Goal: Subscribe to service/newsletter

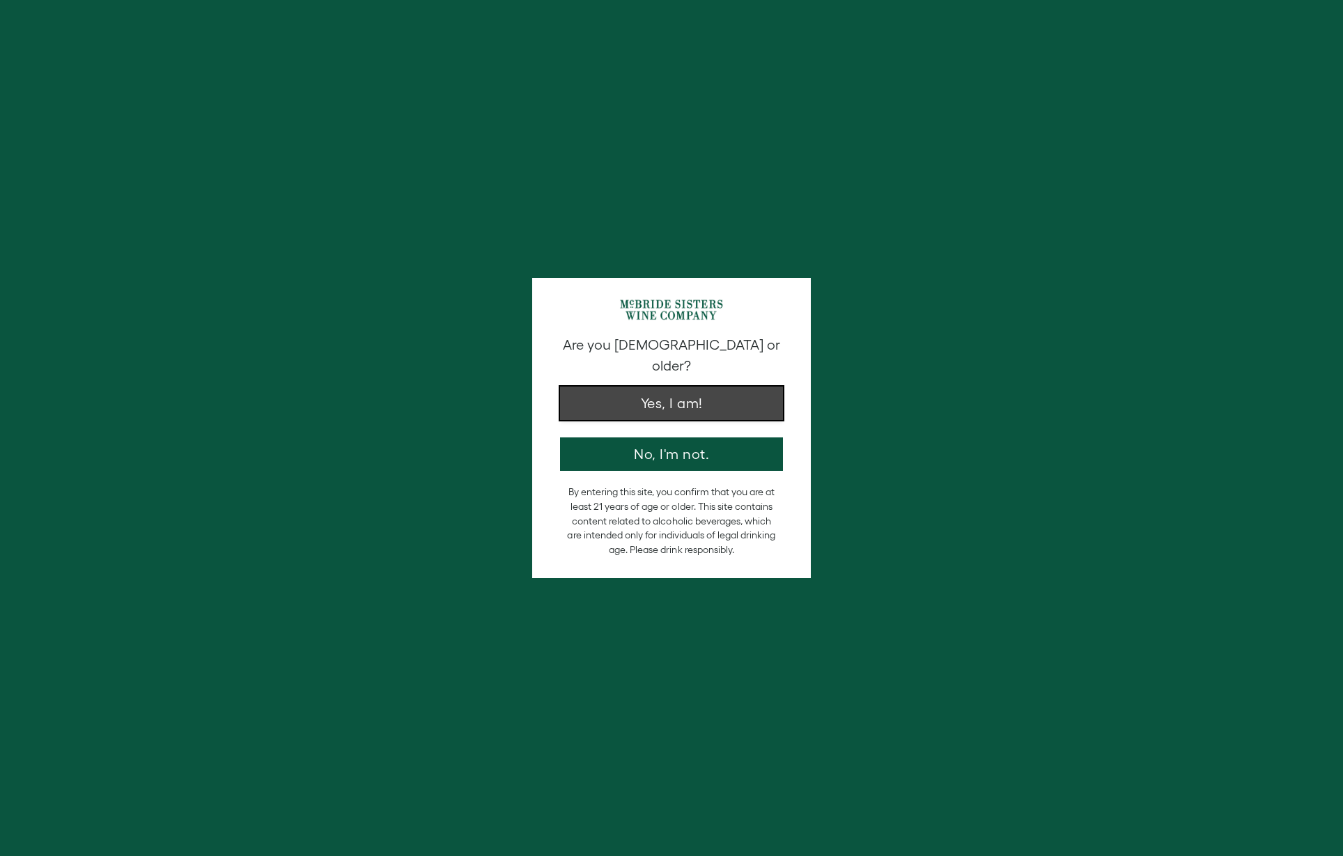
click at [694, 395] on button "Yes, I am!" at bounding box center [671, 403] width 223 height 33
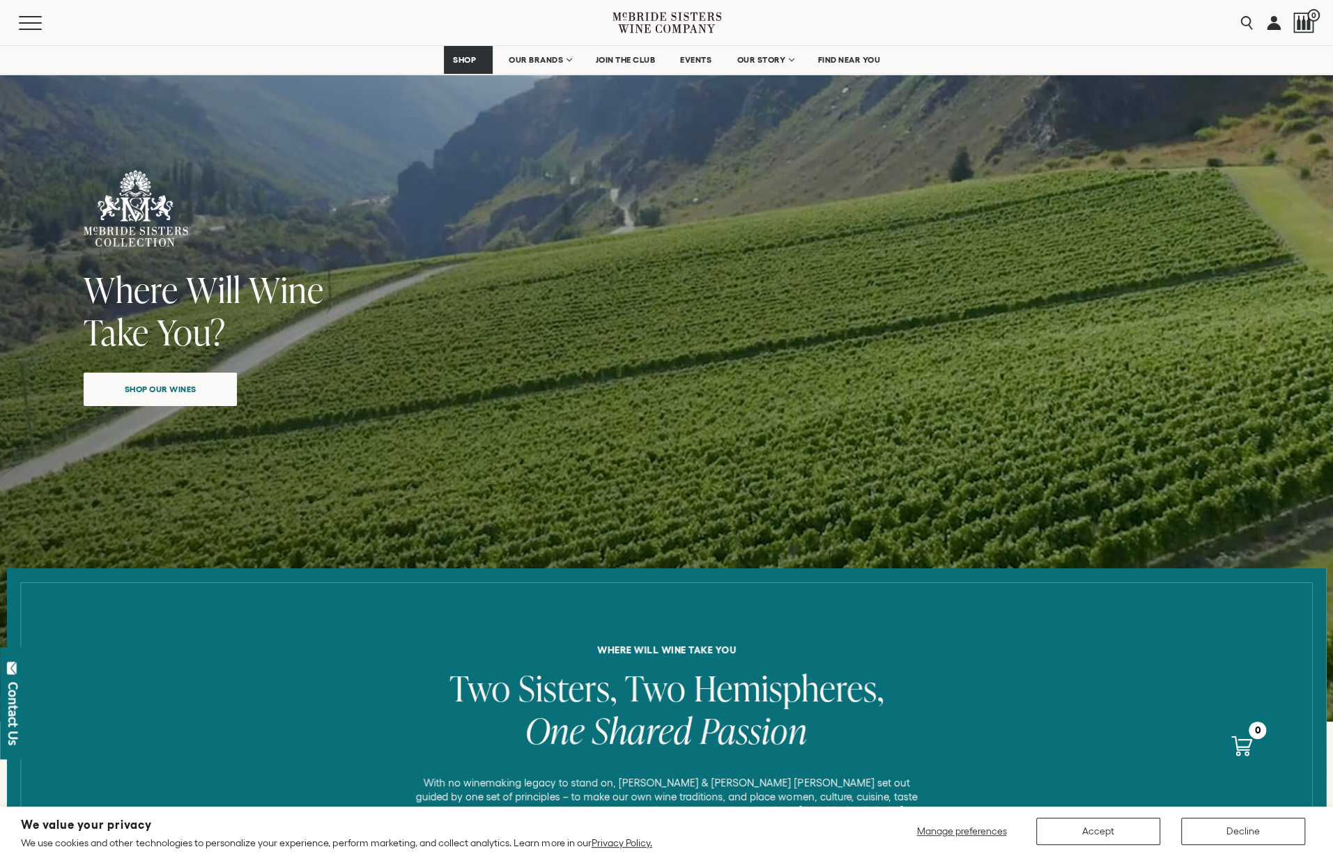
scroll to position [418, 0]
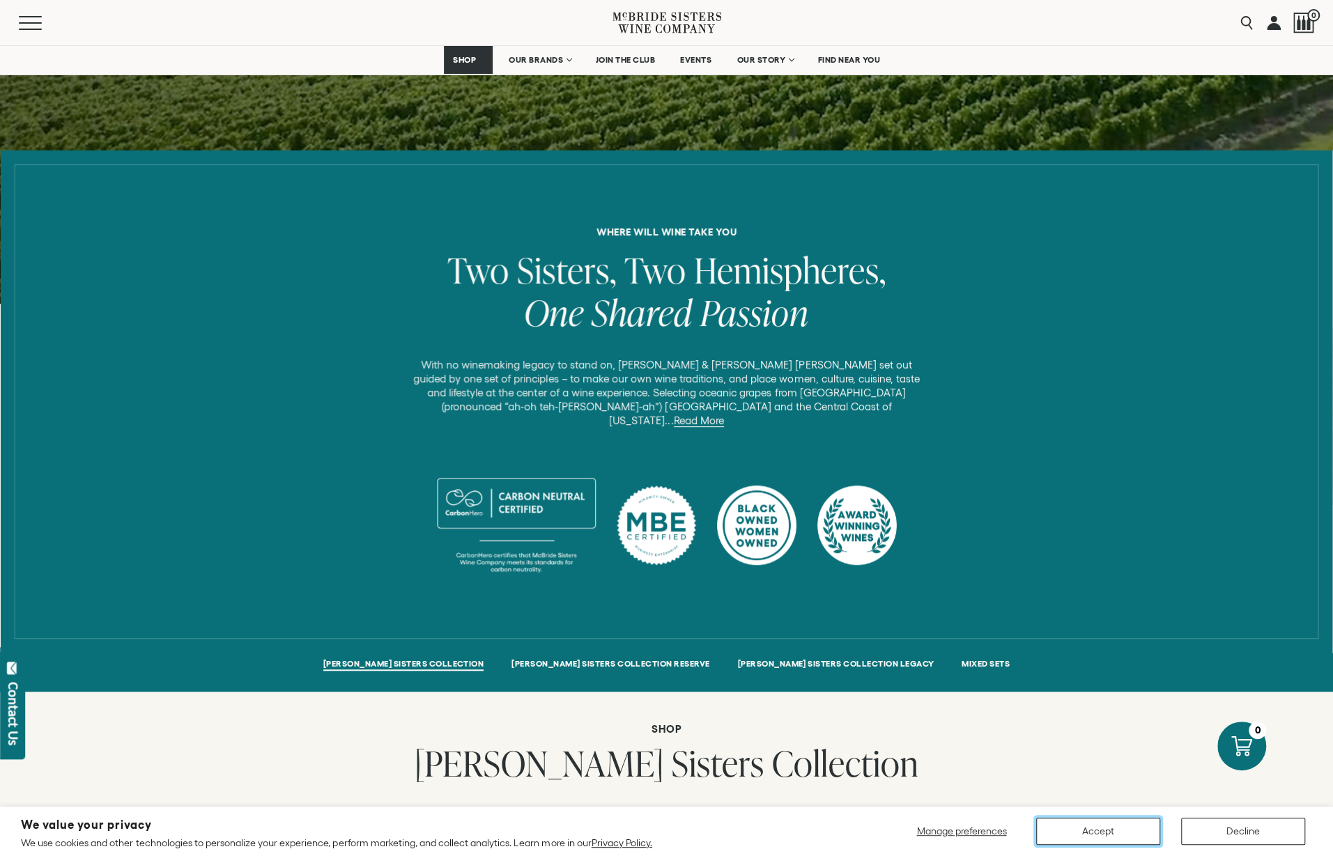
click at [1083, 839] on button "Accept" at bounding box center [1098, 831] width 124 height 27
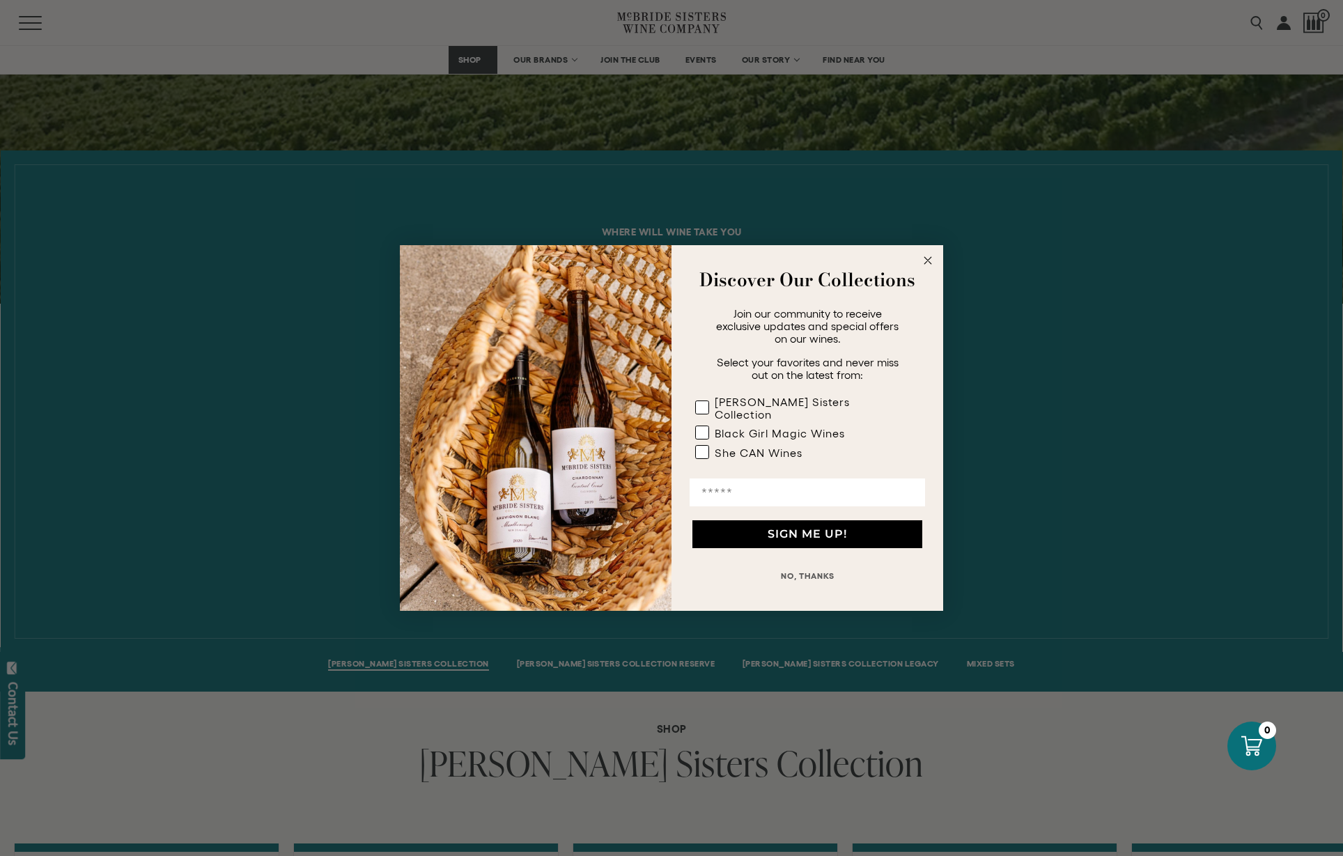
click at [745, 480] on input "Email" at bounding box center [807, 493] width 235 height 28
type input "**********"
click at [719, 445] on label "She CAN Wines" at bounding box center [804, 455] width 219 height 20
click at [713, 449] on label "She CAN Wines" at bounding box center [804, 455] width 219 height 20
click at [711, 409] on label "[PERSON_NAME] Sisters Collection" at bounding box center [804, 410] width 219 height 31
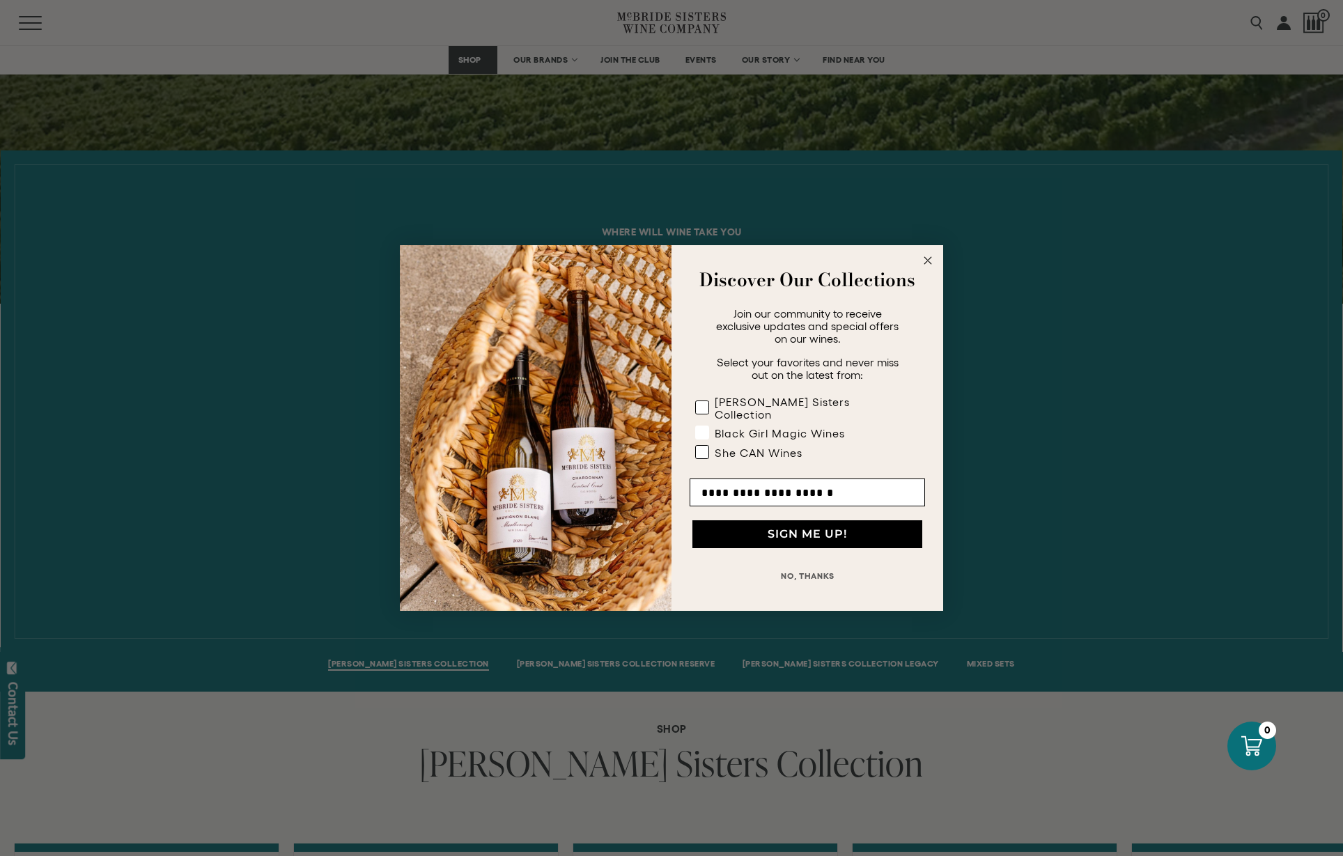
click at [700, 427] on rect "POPUP Form" at bounding box center [702, 432] width 13 height 13
click at [704, 451] on rect "POPUP Form" at bounding box center [702, 452] width 13 height 13
click at [744, 527] on button "SIGN ME UP!" at bounding box center [807, 534] width 230 height 28
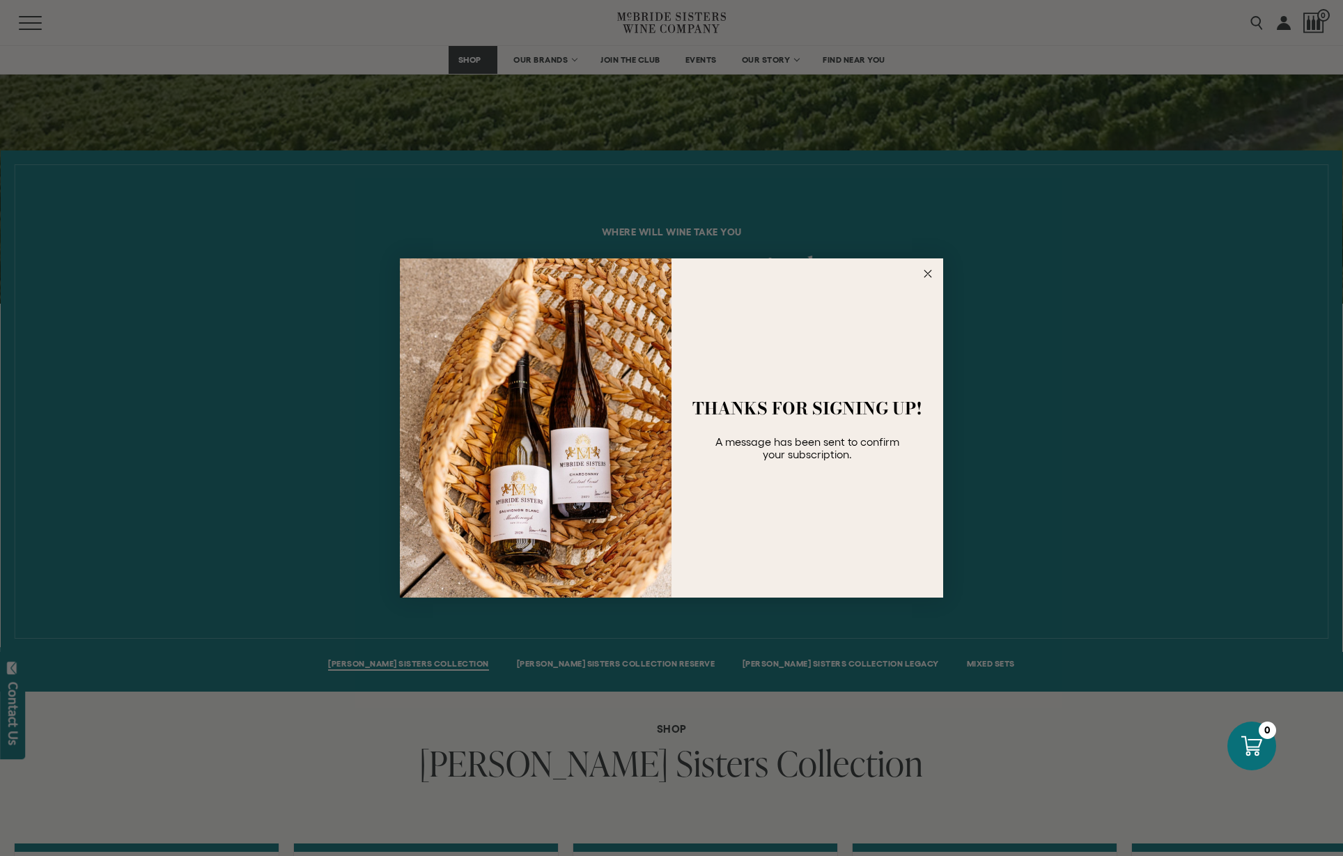
click at [929, 271] on circle "Close dialog" at bounding box center [928, 273] width 16 height 16
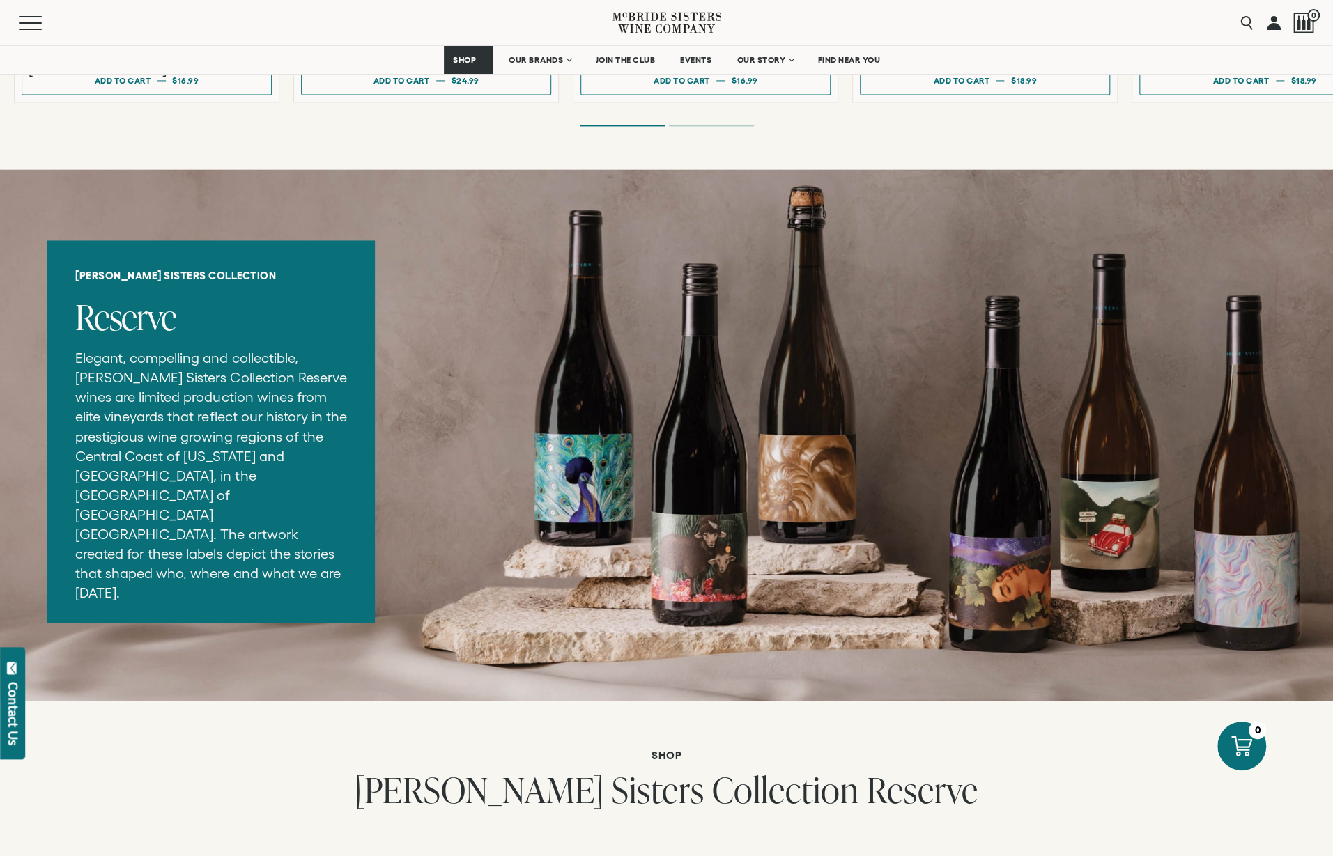
scroll to position [1811, 0]
